Goal: Task Accomplishment & Management: Use online tool/utility

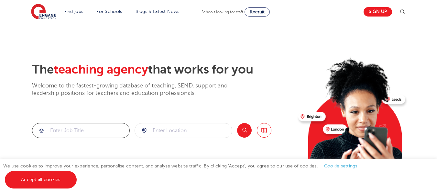
click at [70, 129] on input "search" at bounding box center [80, 130] width 97 height 14
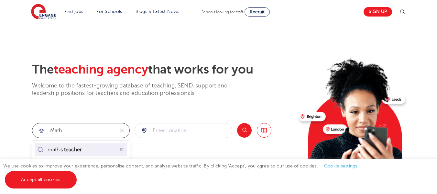
click at [73, 147] on mark "s teacher" at bounding box center [71, 150] width 23 height 8
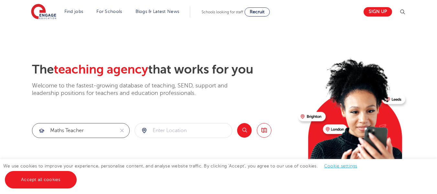
type input "maths teacher"
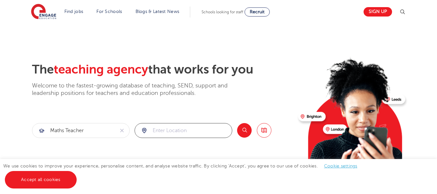
click at [178, 129] on input "search" at bounding box center [183, 130] width 97 height 14
type input "Portsmouth"
click at [241, 127] on button "Search" at bounding box center [244, 130] width 15 height 15
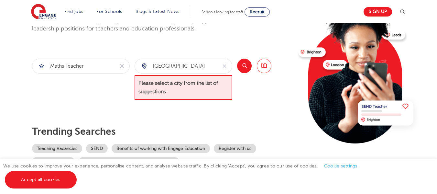
scroll to position [65, 0]
click at [166, 104] on div "The teaching agency that works for you Welcome to the fastest-growing database …" at bounding box center [162, 81] width 261 height 169
click at [215, 47] on div "The teaching agency that works for you Welcome to the fastest-growing database …" at bounding box center [162, 81] width 261 height 169
drag, startPoint x: 267, startPoint y: 98, endPoint x: 259, endPoint y: 88, distance: 13.1
click at [267, 98] on div "Search Browse all Jobs" at bounding box center [254, 78] width 34 height 41
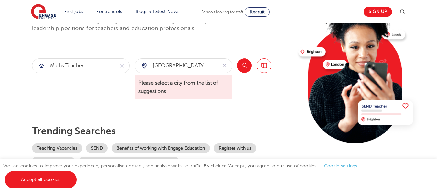
click at [245, 64] on button "Search" at bounding box center [244, 65] width 15 height 15
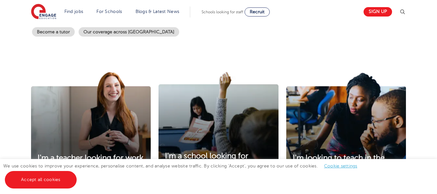
scroll to position [0, 0]
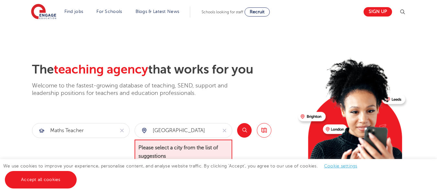
click at [244, 131] on button "Search" at bounding box center [244, 130] width 15 height 15
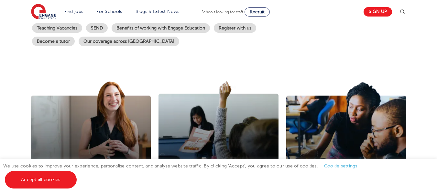
scroll to position [97, 0]
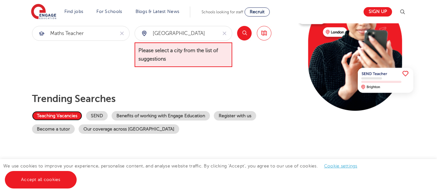
click at [63, 116] on link "Teaching Vacancies" at bounding box center [57, 115] width 50 height 9
click at [263, 13] on span "Recruit" at bounding box center [257, 11] width 15 height 5
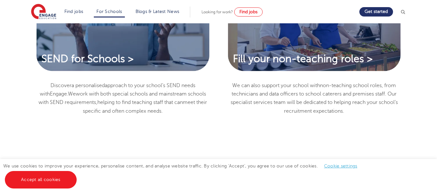
scroll to position [421, 0]
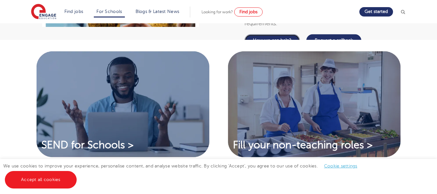
click at [256, 47] on link "How we can help?" at bounding box center [272, 40] width 55 height 12
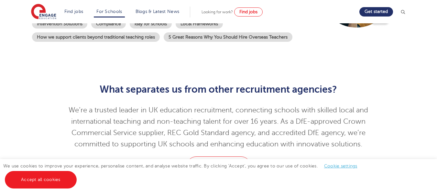
scroll to position [65, 0]
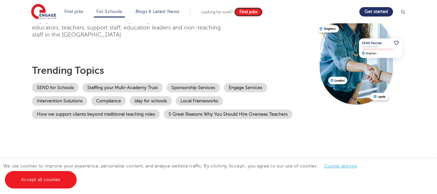
click at [246, 15] on link "Find jobs" at bounding box center [248, 11] width 28 height 9
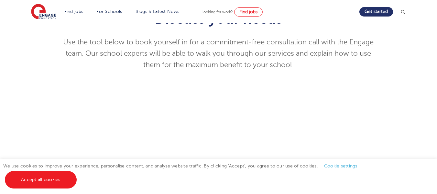
scroll to position [65, 0]
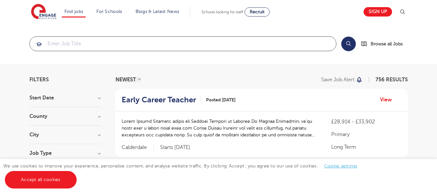
click at [103, 44] on input "search" at bounding box center [183, 44] width 307 height 14
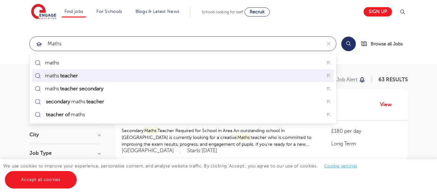
click at [75, 73] on mark "teacher" at bounding box center [69, 76] width 20 height 8
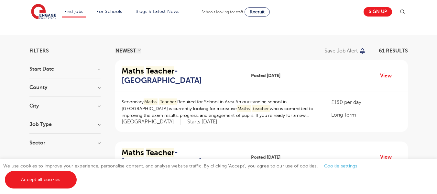
scroll to position [32, 0]
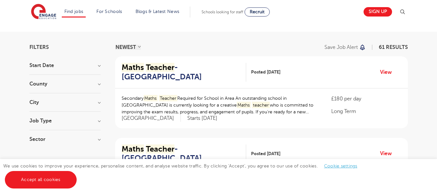
type input "maths teacher"
click at [65, 84] on h3 "County" at bounding box center [64, 83] width 71 height 5
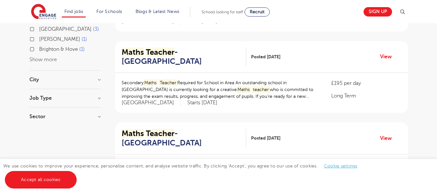
scroll to position [129, 0]
click at [53, 77] on h3 "City" at bounding box center [64, 79] width 71 height 5
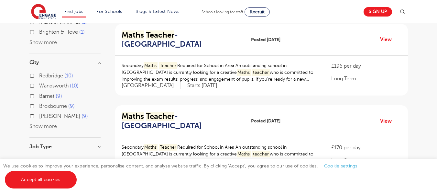
scroll to position [162, 0]
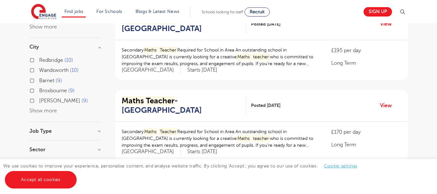
click at [42, 108] on button "Show more" at bounding box center [43, 111] width 28 height 6
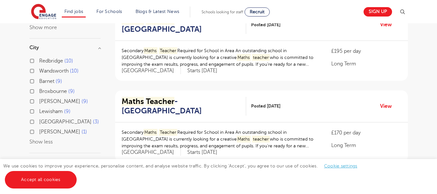
scroll to position [227, 0]
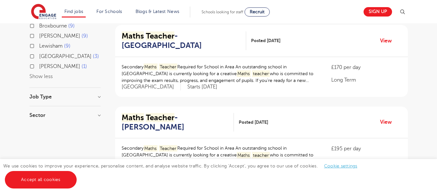
click at [48, 94] on h3 "Job Type" at bounding box center [64, 96] width 71 height 5
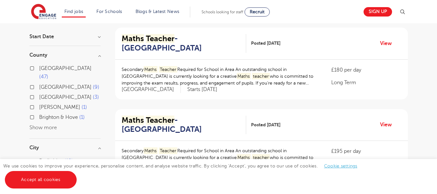
scroll to position [0, 0]
